Goal: Task Accomplishment & Management: Complete application form

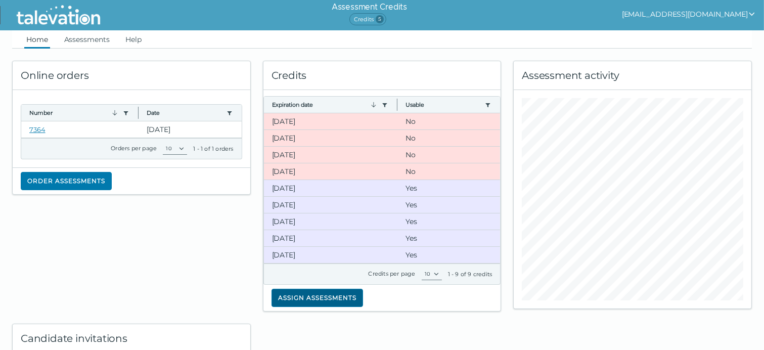
click at [291, 297] on button "Assign assessments" at bounding box center [316, 298] width 91 height 18
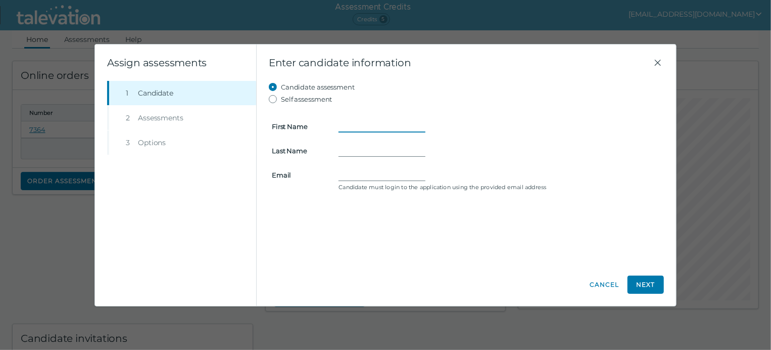
click at [352, 122] on input "First Name" at bounding box center [382, 126] width 87 height 12
type input "[PERSON_NAME]"
click at [347, 127] on input "[PERSON_NAME]" at bounding box center [382, 126] width 87 height 12
type input "[PERSON_NAME]"
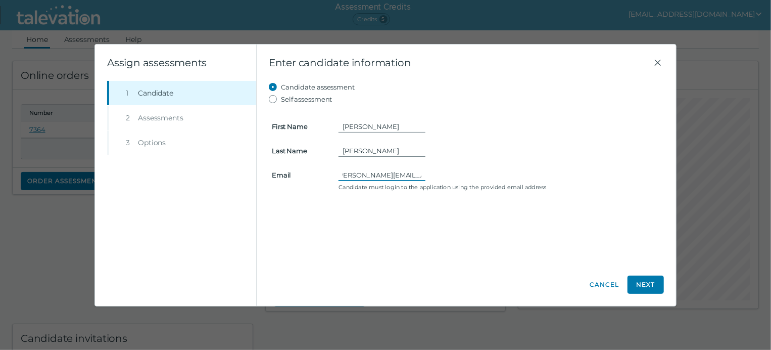
scroll to position [0, 13]
type input "[PERSON_NAME][EMAIL_ADDRESS][PERSON_NAME][DOMAIN_NAME]"
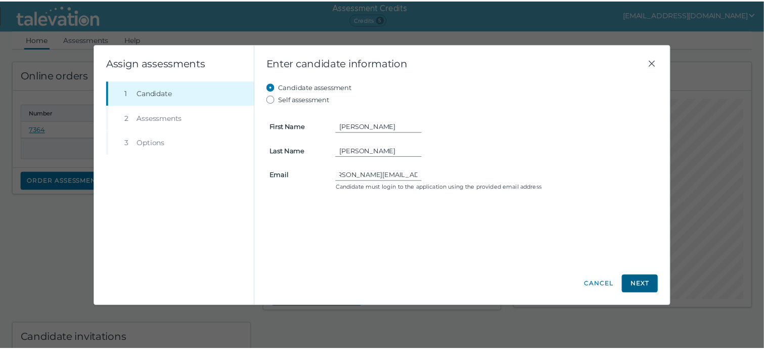
scroll to position [0, 0]
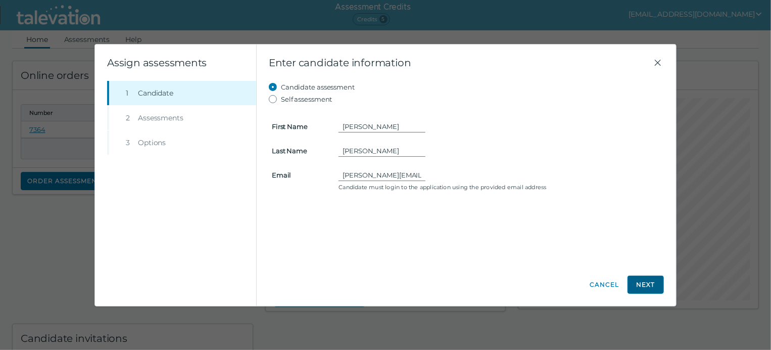
click at [650, 281] on button "Next" at bounding box center [646, 284] width 36 height 18
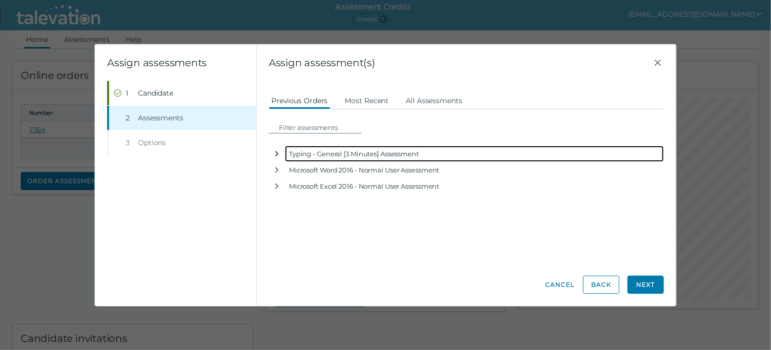
click at [277, 147] on button "button" at bounding box center [277, 154] width 16 height 16
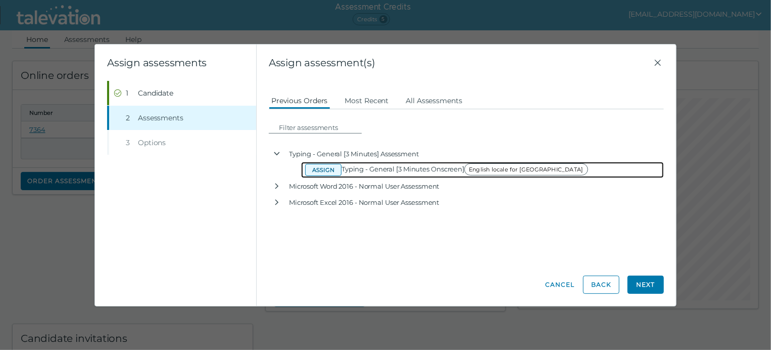
click at [320, 168] on button "Assign" at bounding box center [323, 170] width 36 height 12
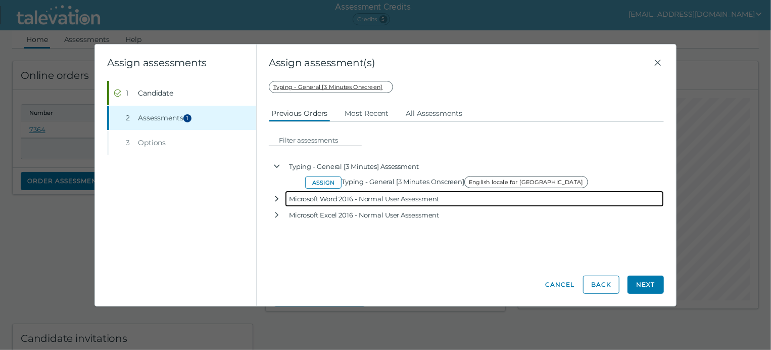
click at [275, 199] on icon "button" at bounding box center [277, 199] width 8 height 8
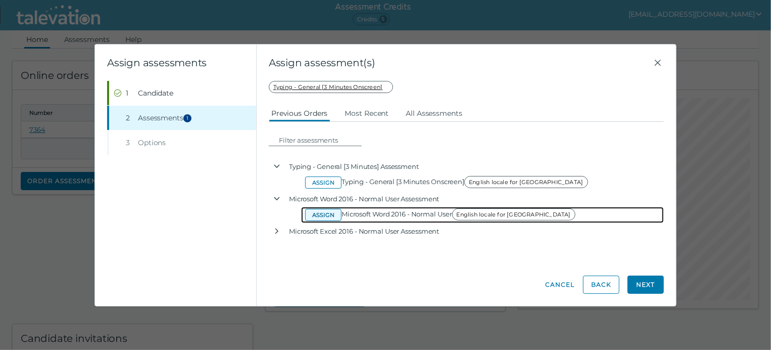
click at [323, 217] on button "Assign" at bounding box center [323, 215] width 36 height 12
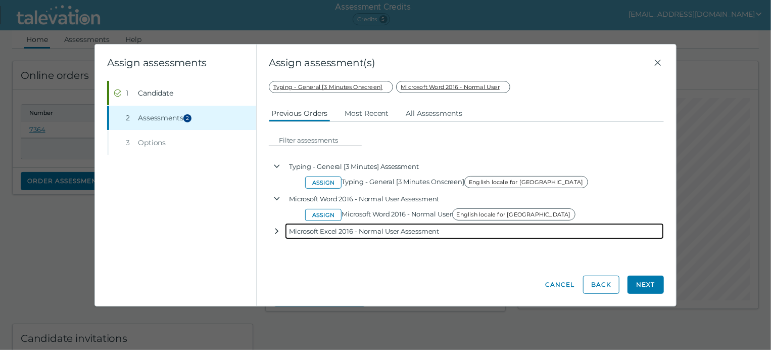
click at [276, 236] on button "button" at bounding box center [277, 231] width 16 height 16
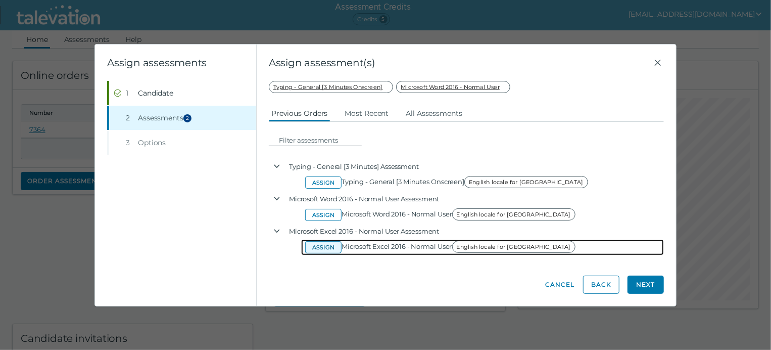
click at [319, 245] on button "Assign" at bounding box center [323, 247] width 36 height 12
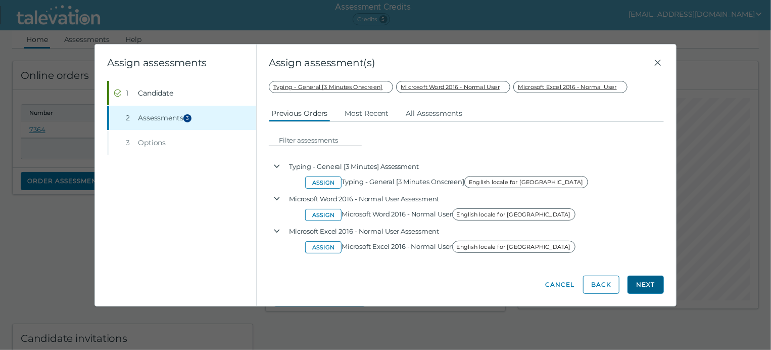
click at [640, 280] on button "Next" at bounding box center [646, 284] width 36 height 18
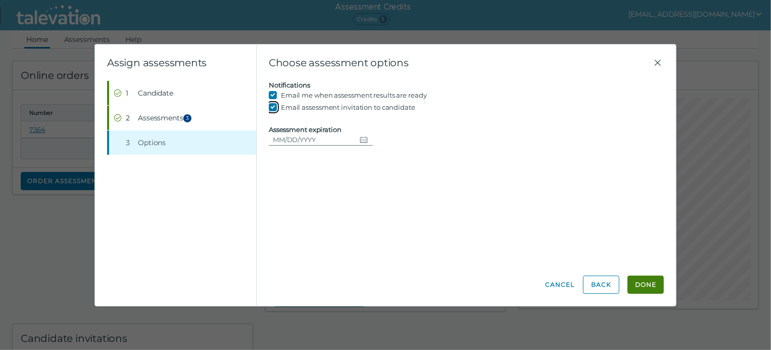
click at [273, 105] on input "Email assessment invitation to candidate" at bounding box center [275, 107] width 12 height 12
checkbox input "false"
click at [365, 142] on icon "Choose date" at bounding box center [364, 139] width 8 height 8
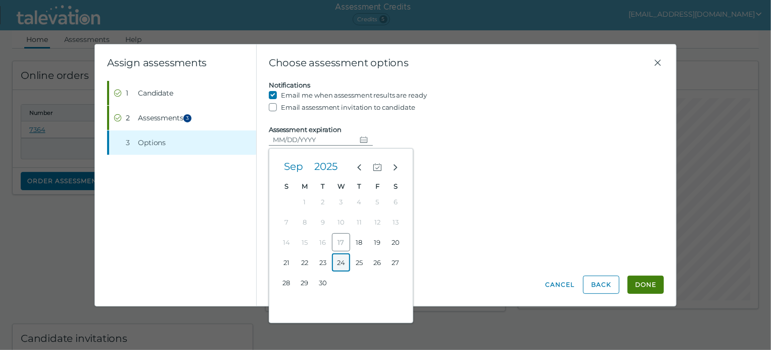
click at [340, 259] on button "24" at bounding box center [341, 262] width 18 height 18
type input "[DATE]"
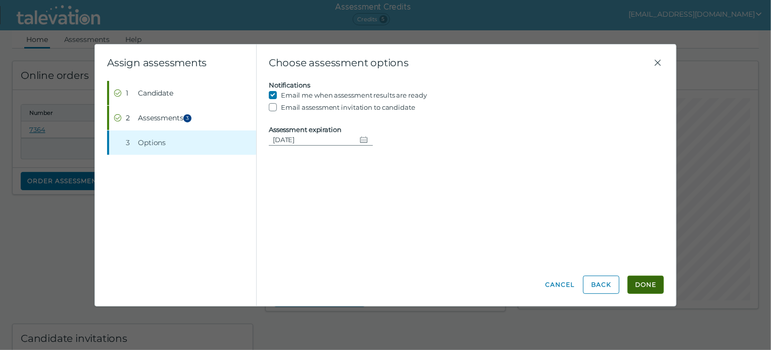
click at [652, 284] on button "Done" at bounding box center [646, 284] width 36 height 18
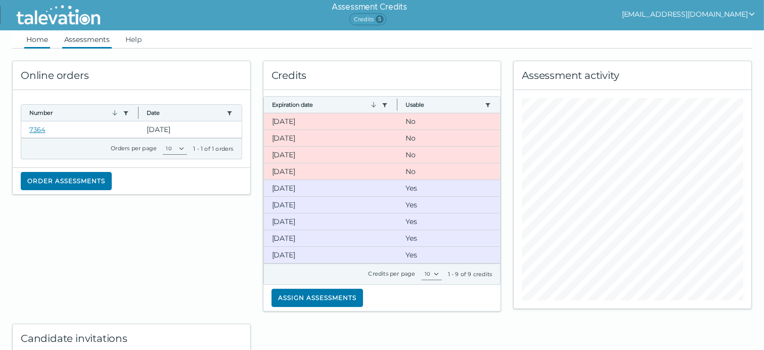
click at [99, 36] on link "Assessments" at bounding box center [87, 39] width 50 height 18
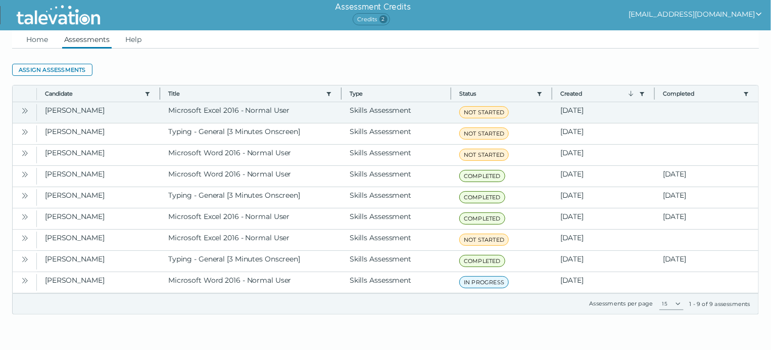
click at [24, 111] on icon "Open" at bounding box center [23, 111] width 3 height 6
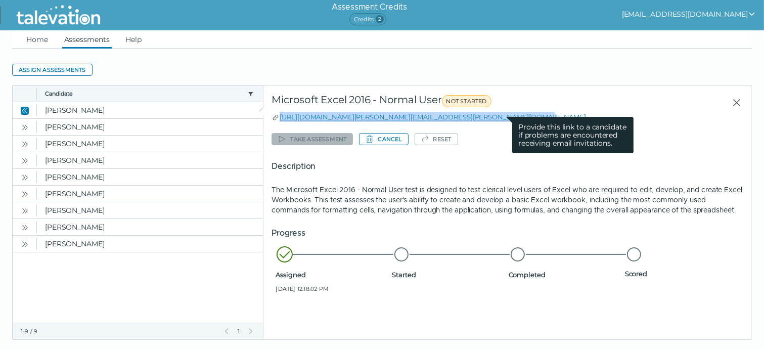
drag, startPoint x: 513, startPoint y: 119, endPoint x: 271, endPoint y: 120, distance: 241.6
click at [271, 120] on div "[URL][DOMAIN_NAME][PERSON_NAME][EMAIL_ADDRESS][PERSON_NAME][DOMAIN_NAME] Provid…" at bounding box center [507, 117] width 472 height 10
copy link "[URL][DOMAIN_NAME][PERSON_NAME][EMAIL_ADDRESS][PERSON_NAME][DOMAIN_NAME]"
